Goal: Task Accomplishment & Management: Manage account settings

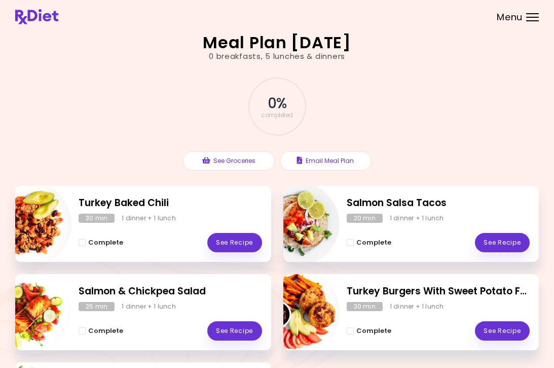
click at [533, 16] on div "Menu" at bounding box center [532, 17] width 13 height 8
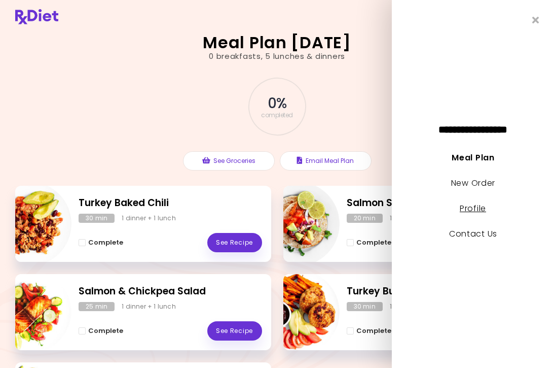
click at [480, 208] on link "Profile" at bounding box center [473, 208] width 26 height 12
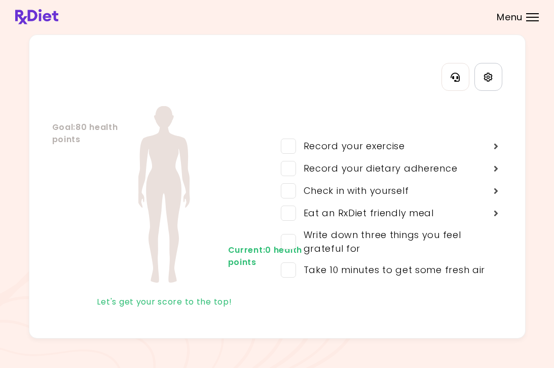
click at [495, 78] on link "Settings" at bounding box center [489, 77] width 28 height 28
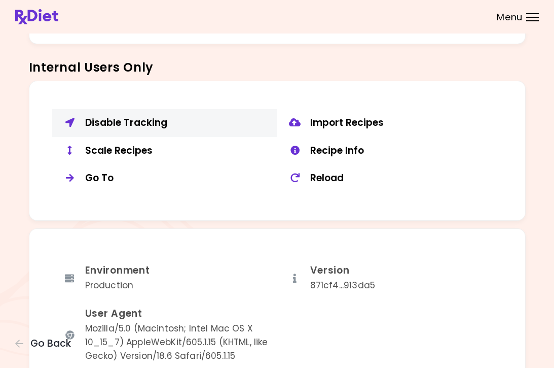
scroll to position [734, 0]
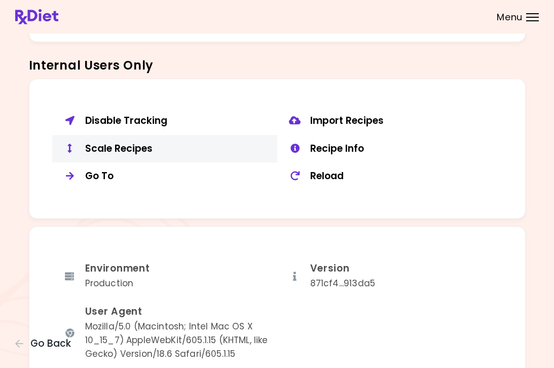
click at [135, 145] on div "Scale Recipes" at bounding box center [177, 148] width 185 height 13
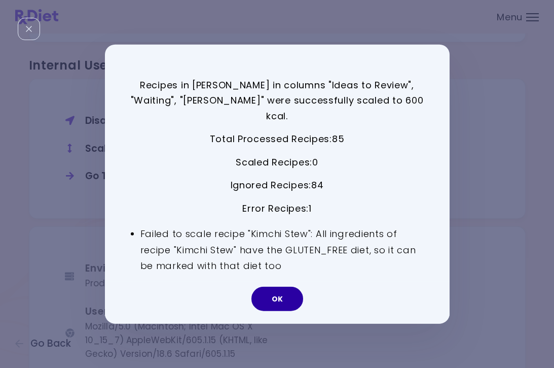
click at [282, 289] on button "OK" at bounding box center [278, 299] width 52 height 24
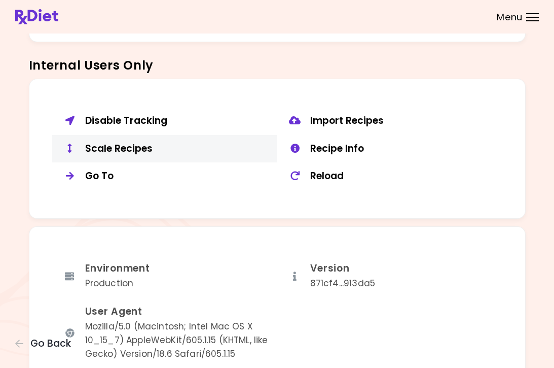
click at [109, 142] on div "Scale Recipes" at bounding box center [177, 148] width 185 height 13
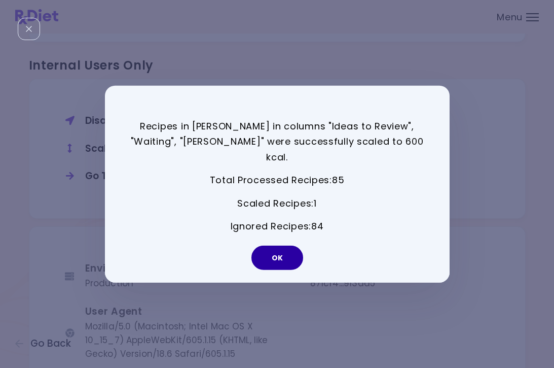
click at [279, 251] on button "OK" at bounding box center [278, 257] width 52 height 24
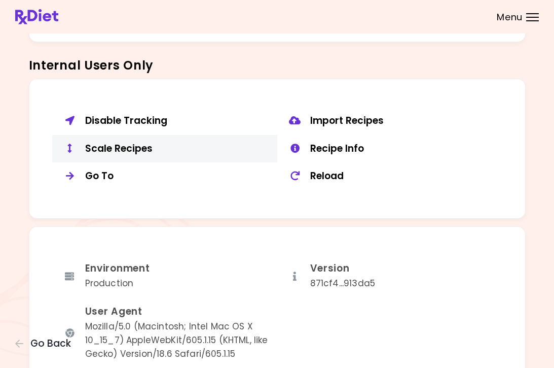
click at [155, 142] on div "Scale Recipes" at bounding box center [177, 148] width 185 height 13
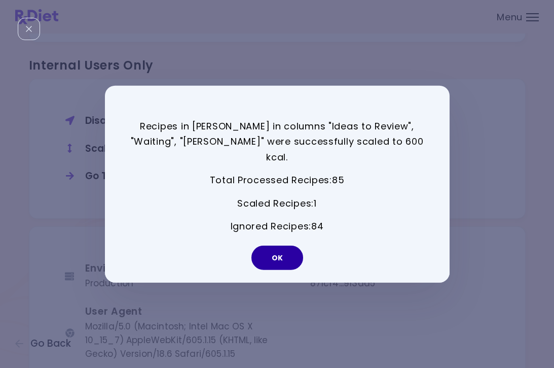
click at [287, 248] on button "OK" at bounding box center [278, 257] width 52 height 24
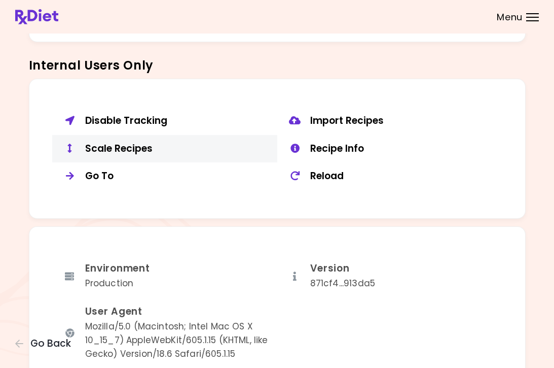
click at [157, 142] on div "Scale Recipes" at bounding box center [177, 148] width 185 height 13
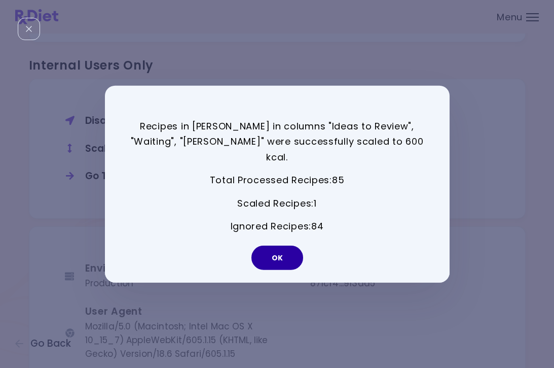
click at [288, 245] on button "OK" at bounding box center [278, 257] width 52 height 24
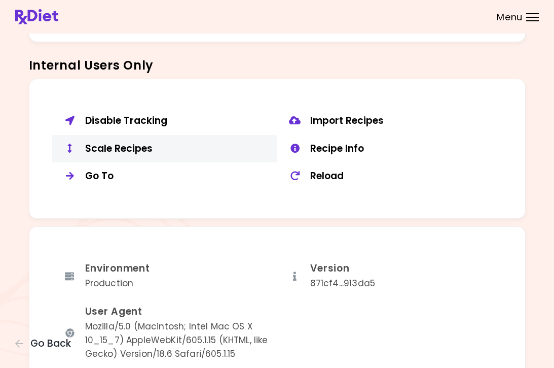
click at [119, 142] on div "Scale Recipes" at bounding box center [177, 148] width 185 height 13
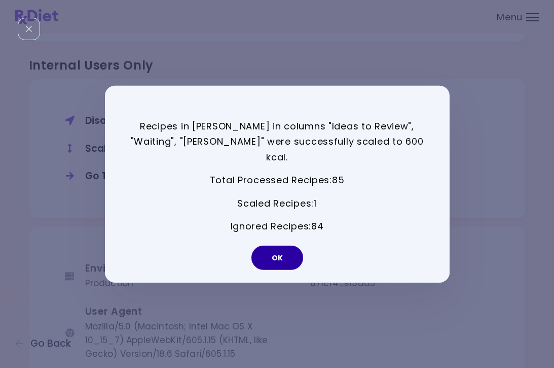
click at [280, 246] on button "OK" at bounding box center [278, 257] width 52 height 24
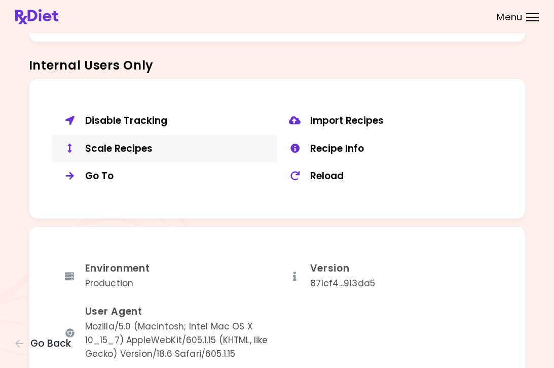
click at [126, 145] on div "Scale Recipes" at bounding box center [177, 148] width 185 height 13
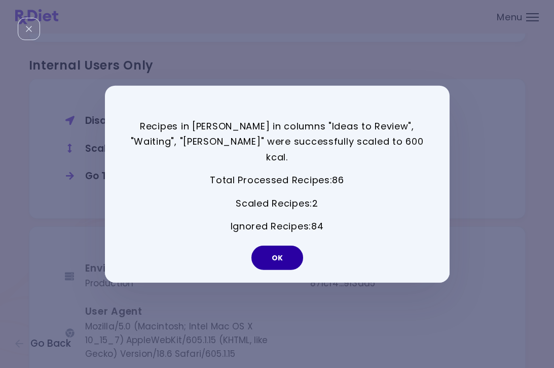
click at [288, 245] on button "OK" at bounding box center [278, 257] width 52 height 24
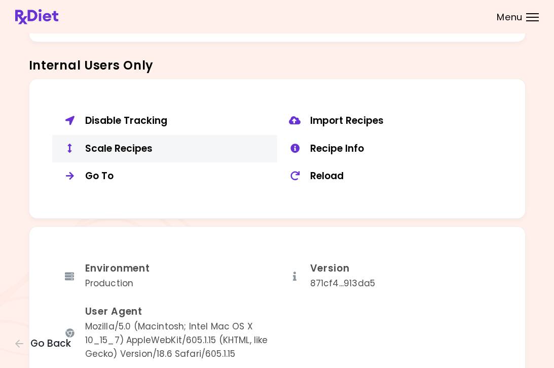
click at [113, 142] on div "Scale Recipes" at bounding box center [177, 148] width 185 height 13
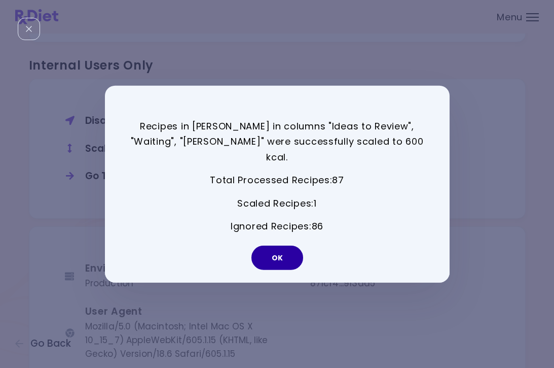
click at [283, 254] on button "OK" at bounding box center [278, 257] width 52 height 24
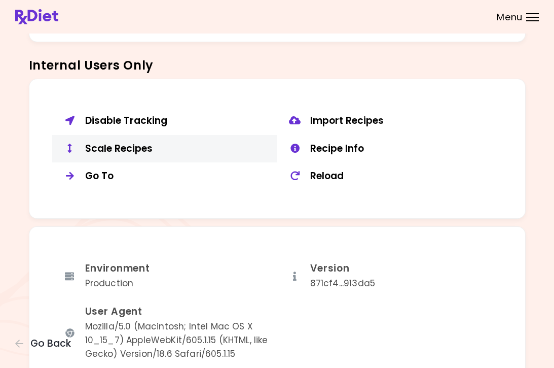
click at [122, 150] on button "Scale Recipes" at bounding box center [164, 149] width 225 height 28
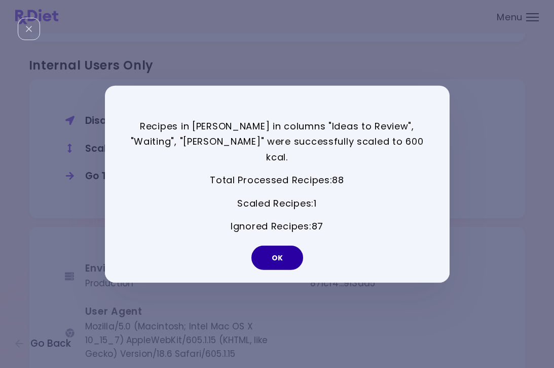
click at [281, 253] on button "OK" at bounding box center [278, 257] width 52 height 24
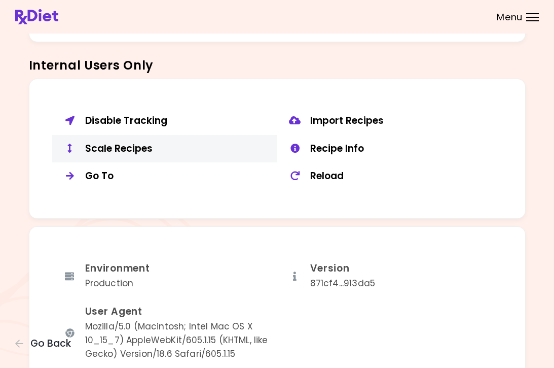
click at [98, 144] on div "Scale Recipes" at bounding box center [177, 148] width 185 height 13
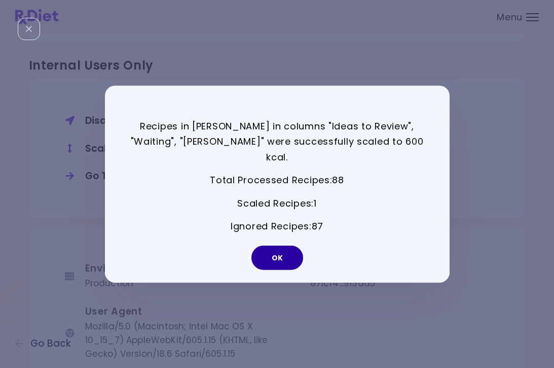
click at [279, 253] on button "OK" at bounding box center [278, 257] width 52 height 24
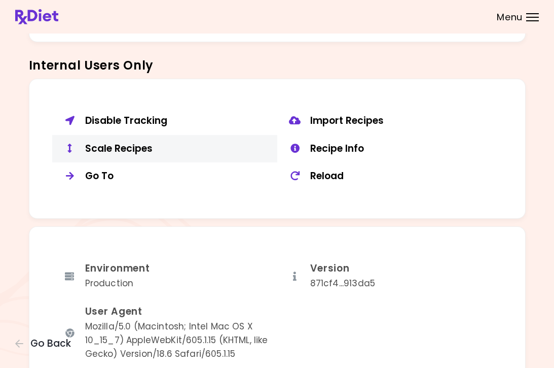
click at [139, 146] on div "Scale Recipes" at bounding box center [177, 148] width 185 height 13
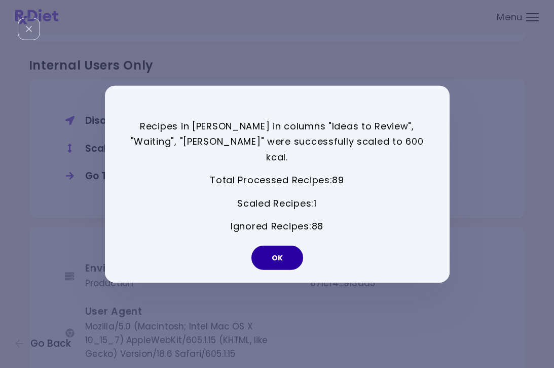
click at [288, 256] on button "OK" at bounding box center [278, 257] width 52 height 24
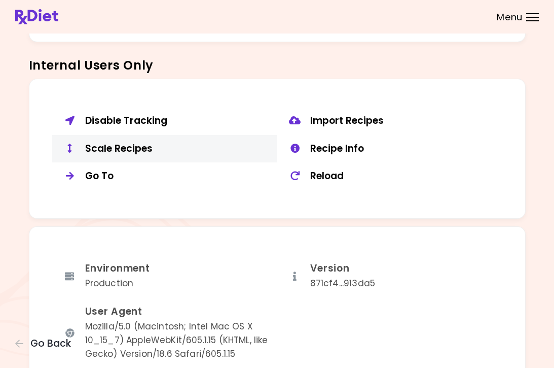
click at [121, 142] on div "Scale Recipes" at bounding box center [177, 148] width 185 height 13
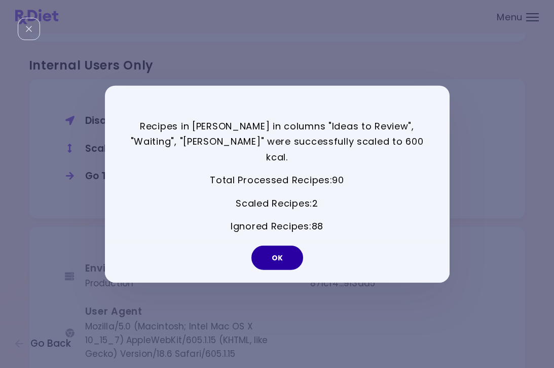
click at [279, 259] on button "OK" at bounding box center [278, 257] width 52 height 24
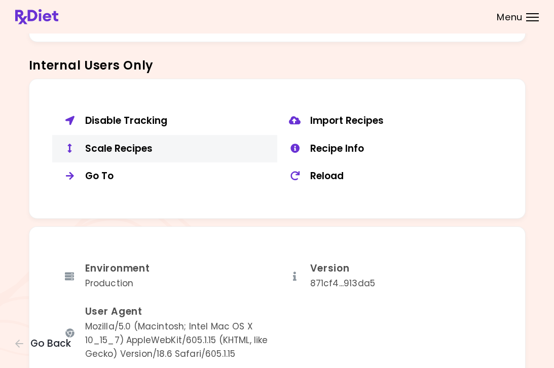
click at [125, 147] on div "Scale Recipes" at bounding box center [177, 148] width 185 height 13
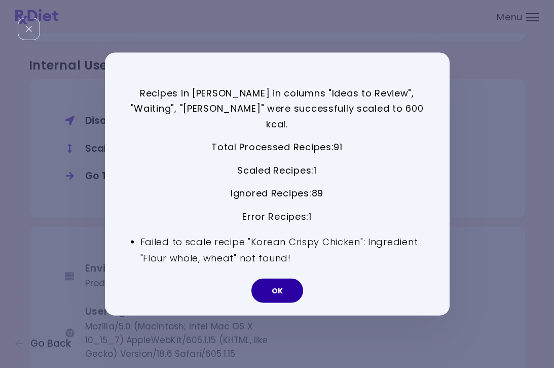
click at [281, 286] on button "OK" at bounding box center [278, 290] width 52 height 24
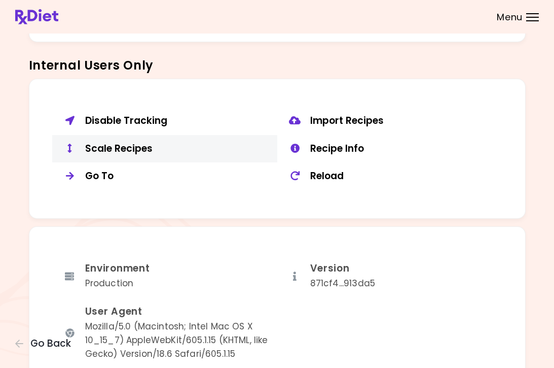
click at [158, 145] on div "Scale Recipes" at bounding box center [177, 148] width 185 height 13
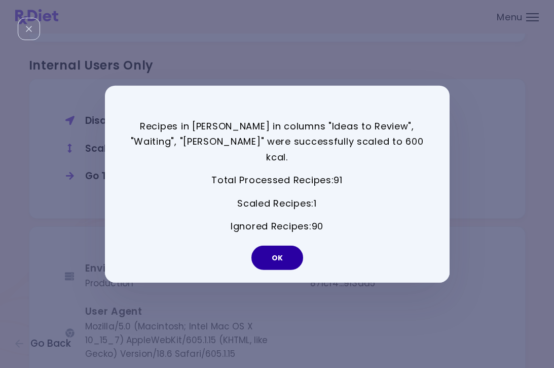
click at [272, 253] on button "OK" at bounding box center [278, 257] width 52 height 24
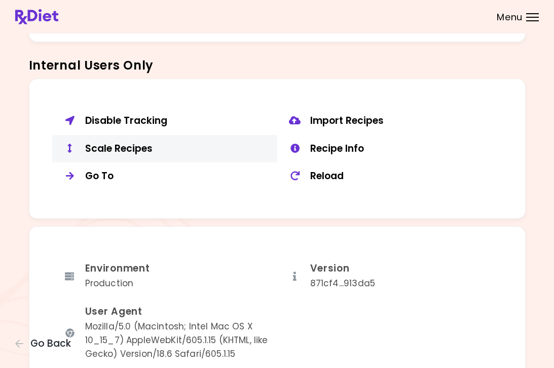
click at [118, 142] on div "Scale Recipes" at bounding box center [177, 148] width 185 height 13
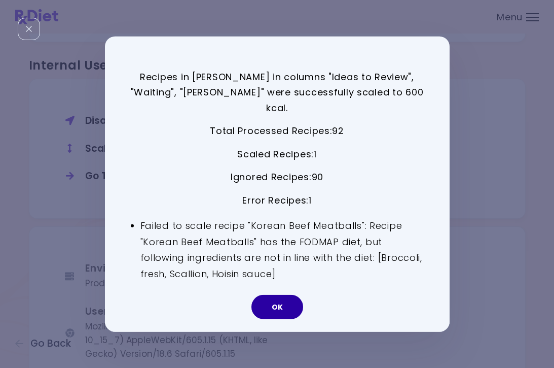
click at [277, 298] on button "OK" at bounding box center [278, 307] width 52 height 24
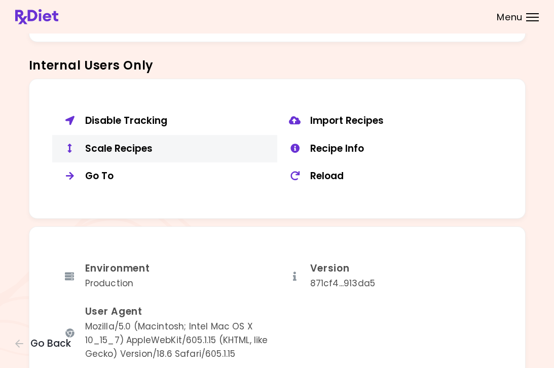
click at [133, 142] on div "Scale Recipes" at bounding box center [177, 148] width 185 height 13
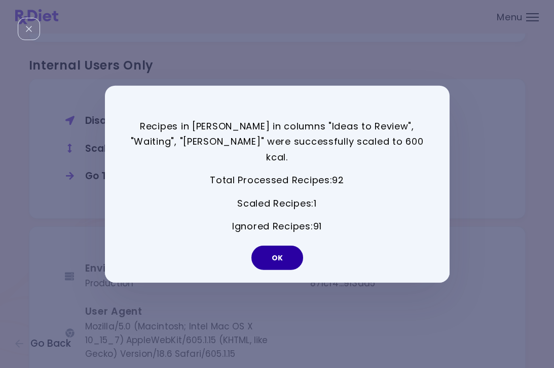
click at [282, 249] on button "OK" at bounding box center [278, 257] width 52 height 24
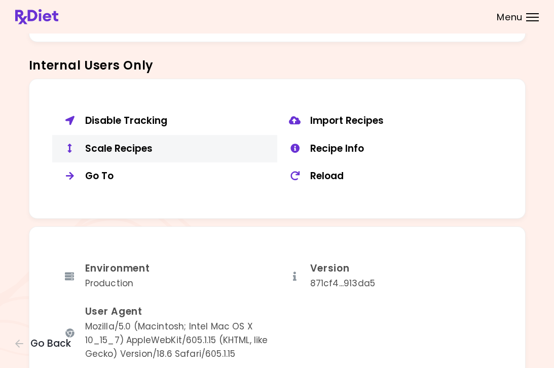
click at [130, 142] on div "Scale Recipes" at bounding box center [177, 148] width 185 height 13
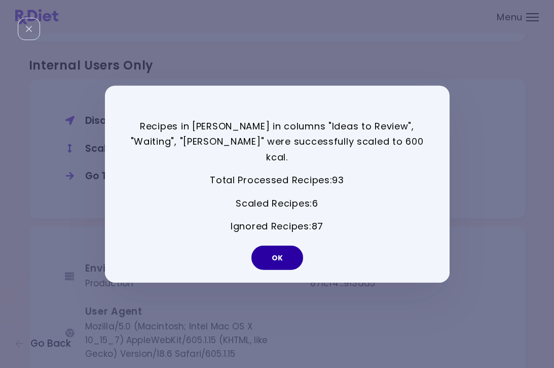
click at [278, 247] on button "OK" at bounding box center [278, 257] width 52 height 24
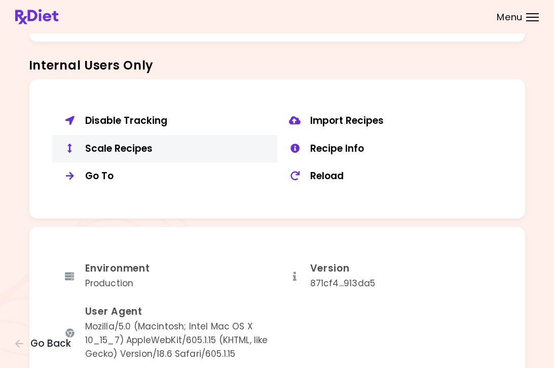
click at [138, 142] on div "Scale Recipes" at bounding box center [177, 148] width 185 height 13
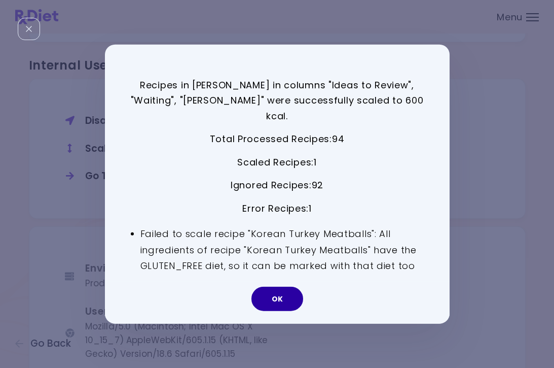
click at [288, 292] on button "OK" at bounding box center [278, 299] width 52 height 24
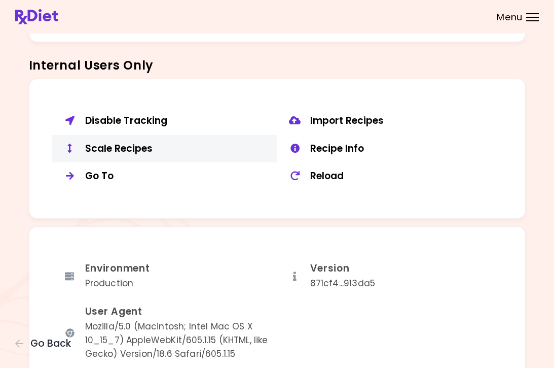
click at [130, 144] on div "Scale Recipes" at bounding box center [177, 148] width 185 height 13
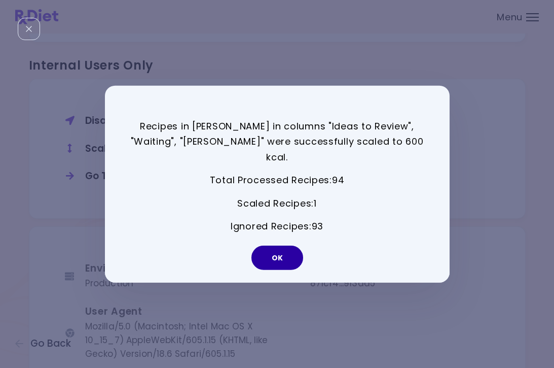
click at [280, 249] on button "OK" at bounding box center [278, 257] width 52 height 24
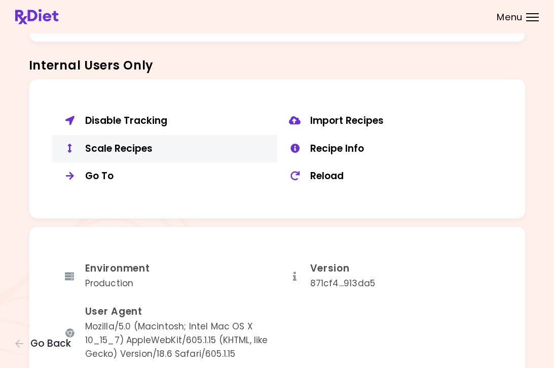
click at [134, 150] on button "Scale Recipes" at bounding box center [164, 149] width 225 height 28
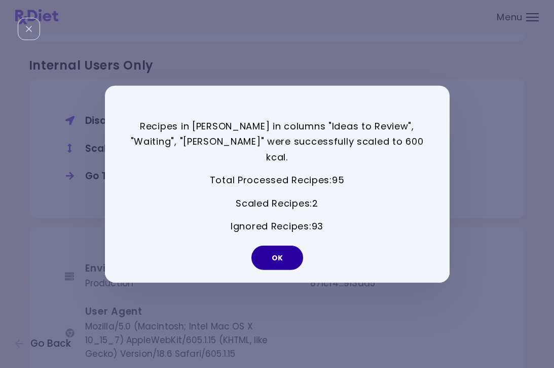
click at [292, 254] on button "OK" at bounding box center [278, 257] width 52 height 24
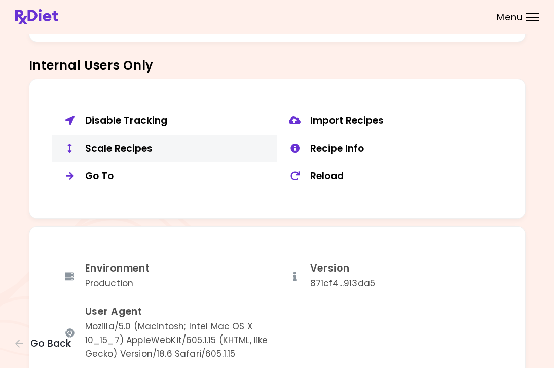
click at [99, 142] on div "Scale Recipes" at bounding box center [177, 148] width 185 height 13
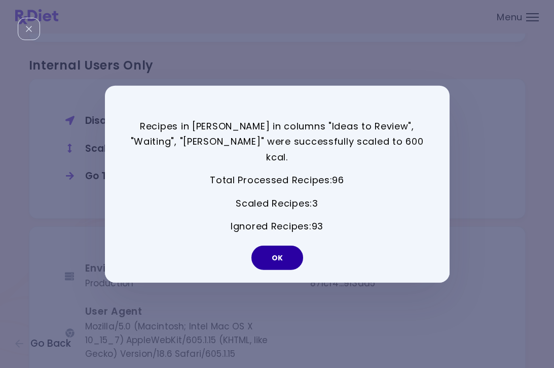
click at [272, 249] on button "OK" at bounding box center [278, 257] width 52 height 24
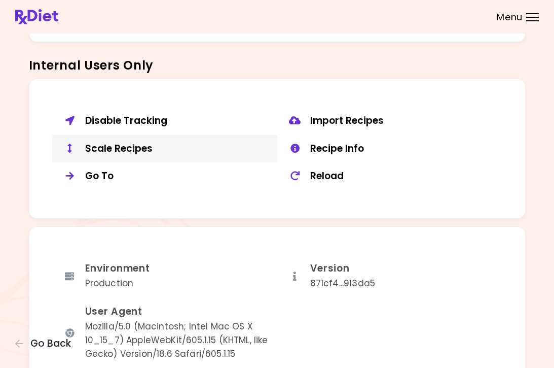
click at [124, 135] on button "Scale Recipes" at bounding box center [164, 149] width 225 height 28
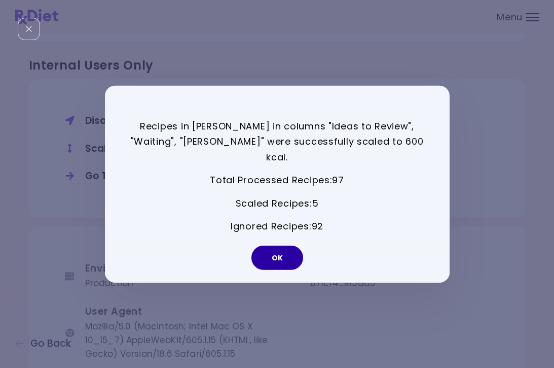
click at [291, 260] on button "OK" at bounding box center [278, 257] width 52 height 24
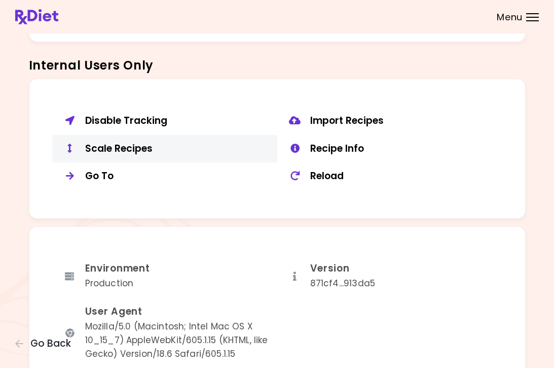
click at [115, 151] on button "Scale Recipes" at bounding box center [164, 149] width 225 height 28
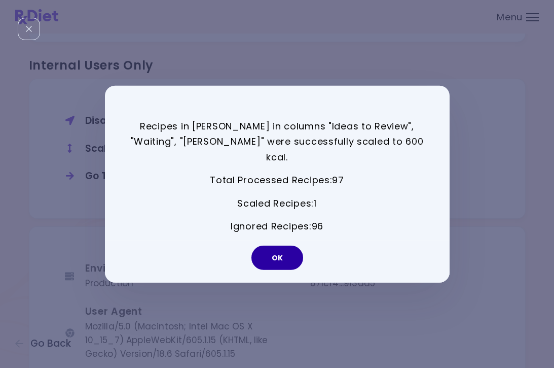
click at [301, 245] on button "OK" at bounding box center [278, 257] width 52 height 24
